Goal: Transaction & Acquisition: Purchase product/service

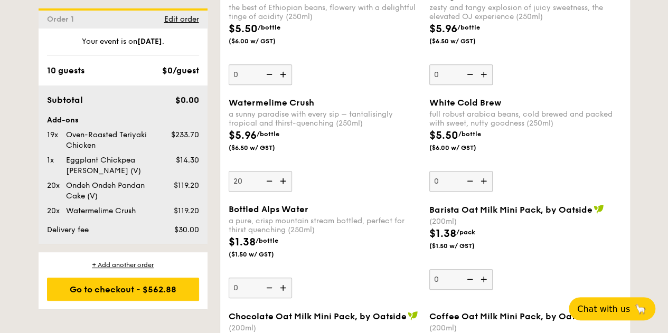
scroll to position [2, 0]
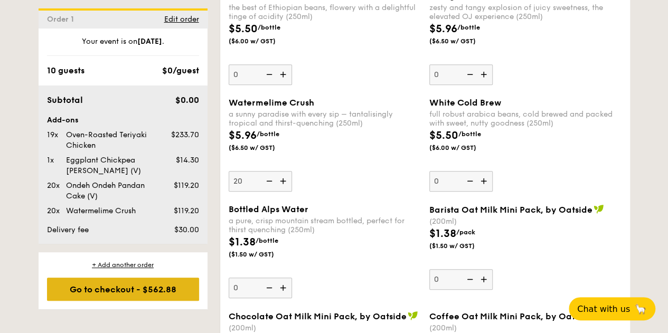
click at [98, 301] on div "Go to checkout - $562.88" at bounding box center [123, 289] width 152 height 23
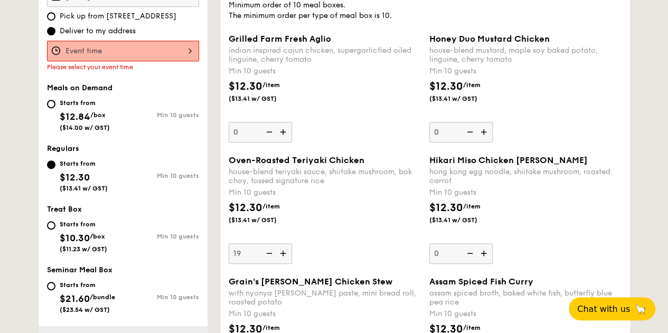
scroll to position [318, 0]
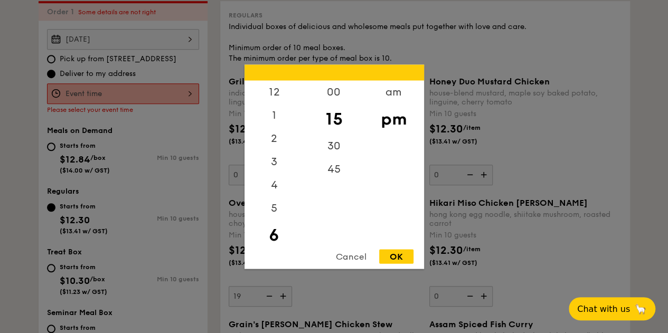
click at [157, 104] on div "12 1 2 3 4 5 6 7 8 9 10 11 00 15 30 45 am pm Cancel OK" at bounding box center [123, 93] width 152 height 21
click at [281, 88] on div "12" at bounding box center [274, 95] width 60 height 31
click at [395, 257] on div "OK" at bounding box center [396, 256] width 34 height 14
type input "12:15PM"
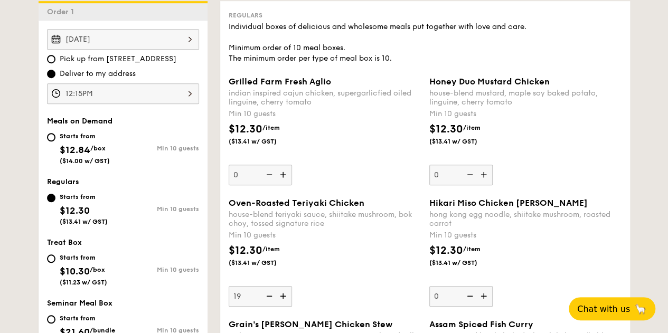
scroll to position [687, 0]
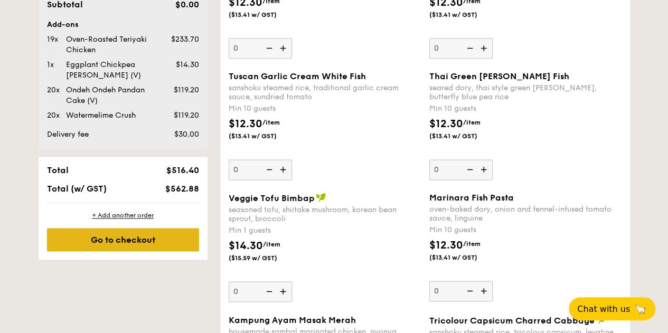
click at [134, 251] on div "Go to checkout" at bounding box center [123, 239] width 152 height 23
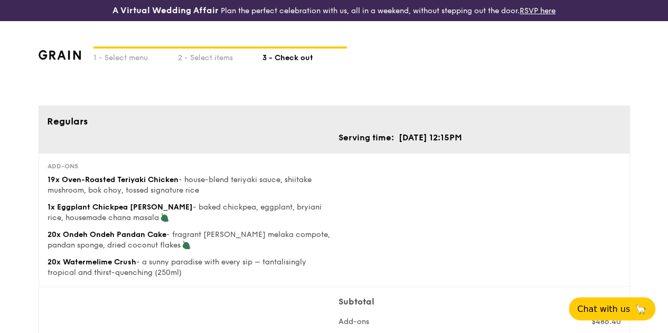
scroll to position [106, 0]
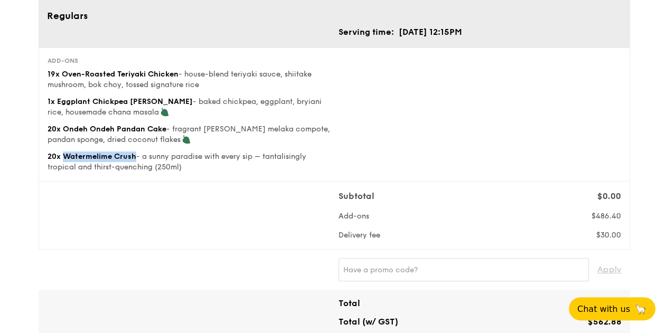
drag, startPoint x: 49, startPoint y: 180, endPoint x: 122, endPoint y: 176, distance: 73.5
click at [122, 173] on div "Add-ons 19x Oven-Roasted Teriyaki Chicken - house-blend teriyaki sauce, shiitak…" at bounding box center [189, 114] width 282 height 116
copy span "Watermelime Crush"
drag, startPoint x: 196, startPoint y: 106, endPoint x: 111, endPoint y: 104, distance: 85.5
click at [111, 90] on div "19x Oven-Roasted Teriyaki Chicken - house-blend teriyaki sauce, shiitake mushro…" at bounding box center [189, 79] width 282 height 21
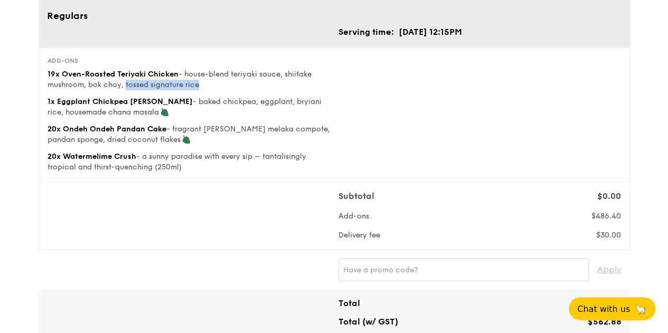
copy span "tossed signature rice"
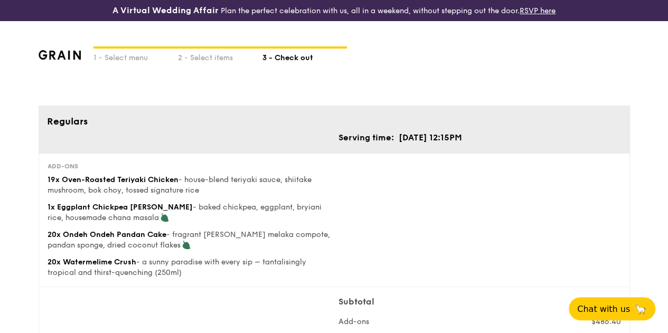
click at [166, 184] on span "19x Oven-Roasted Teriyaki Chicken" at bounding box center [113, 179] width 131 height 9
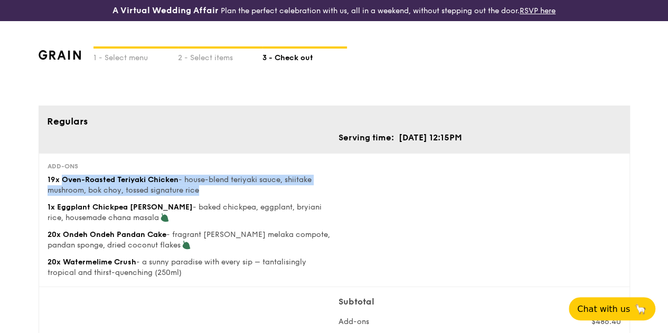
drag, startPoint x: 204, startPoint y: 211, endPoint x: 46, endPoint y: 197, distance: 157.9
click at [48, 196] on div "19x Oven-Roasted Teriyaki Chicken - house-blend teriyaki sauce, shiitake mushro…" at bounding box center [189, 185] width 282 height 21
copy div "Oven-Roasted Teriyaki Chicken - house-blend teriyaki sauce, shiitake mushroom, …"
